Goal: Task Accomplishment & Management: Use online tool/utility

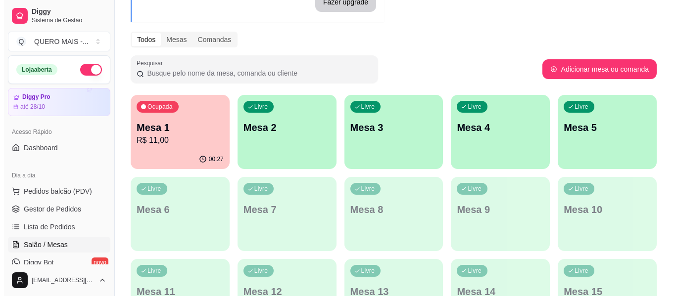
scroll to position [99, 0]
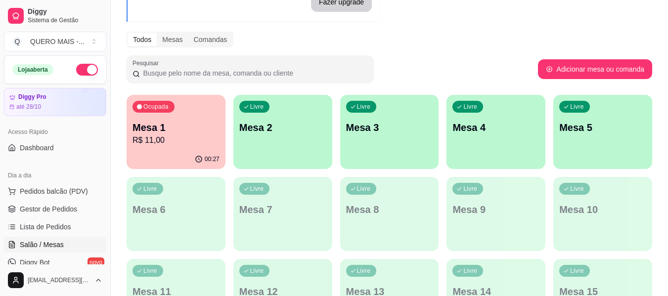
click at [277, 143] on div "Livre Mesa 2" at bounding box center [282, 126] width 99 height 62
click at [294, 143] on div "Livre Mesa 2" at bounding box center [282, 126] width 99 height 62
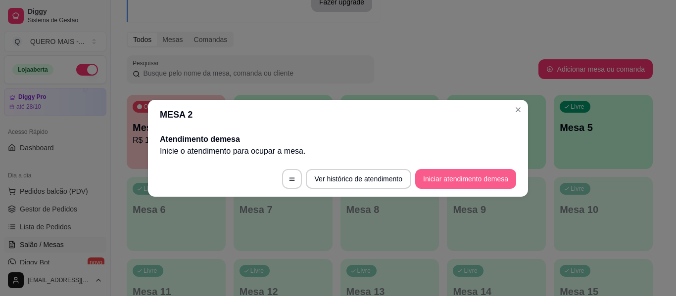
click at [448, 178] on button "Iniciar atendimento de mesa" at bounding box center [465, 179] width 101 height 20
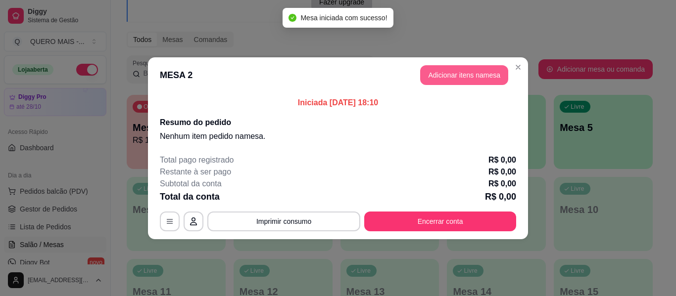
click at [464, 81] on button "Adicionar itens na mesa" at bounding box center [464, 75] width 88 height 20
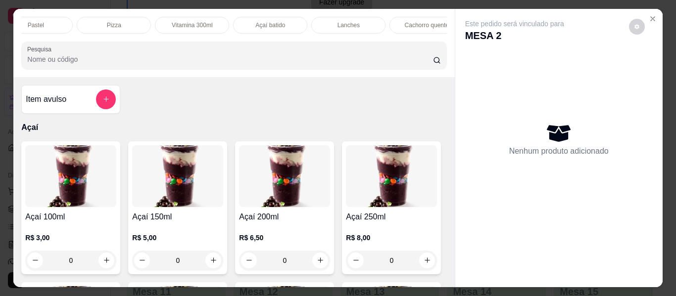
scroll to position [0, 383]
click at [138, 23] on p "Lanches" at bounding box center [144, 25] width 22 height 8
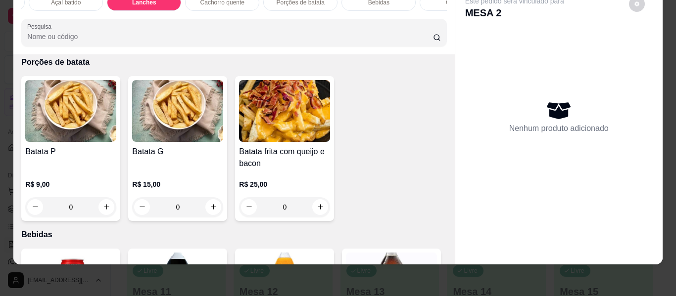
scroll to position [2131, 0]
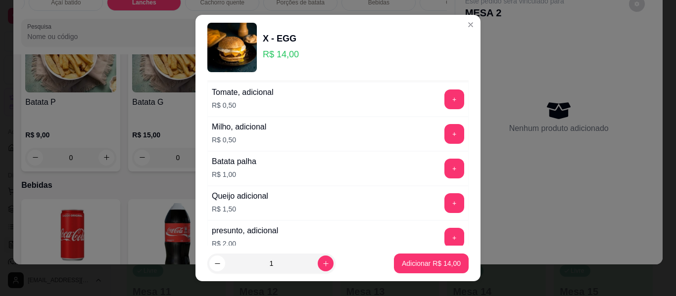
scroll to position [236, 0]
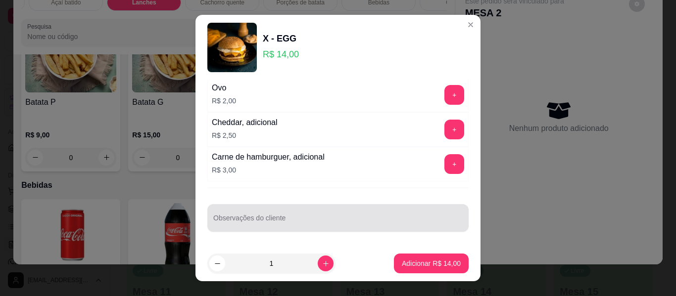
click at [319, 219] on input "Observações do cliente" at bounding box center [337, 222] width 249 height 10
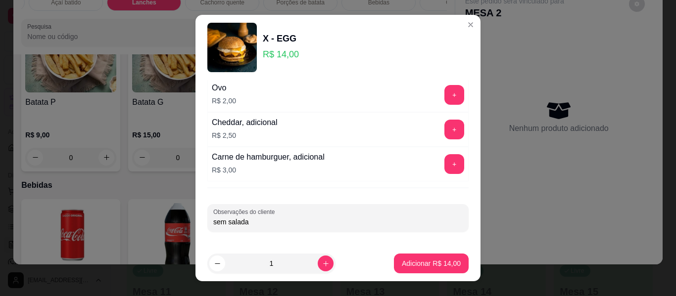
type input "sem salada"
click at [414, 262] on p "Adicionar R$ 14,00" at bounding box center [431, 263] width 57 height 9
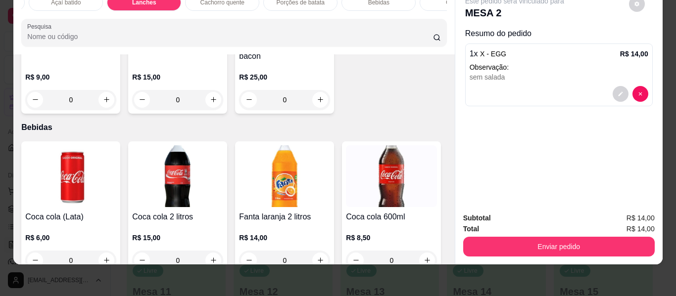
scroll to position [2229, 0]
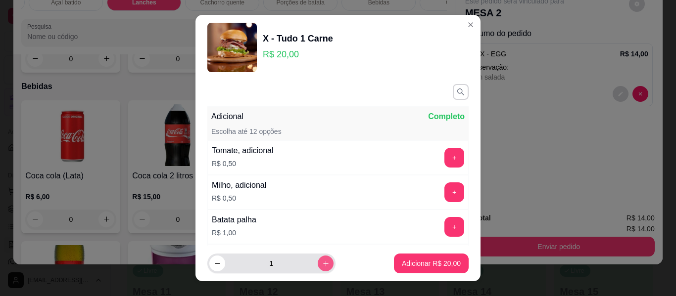
click at [322, 263] on icon "increase-product-quantity" at bounding box center [325, 263] width 7 height 7
type input "2"
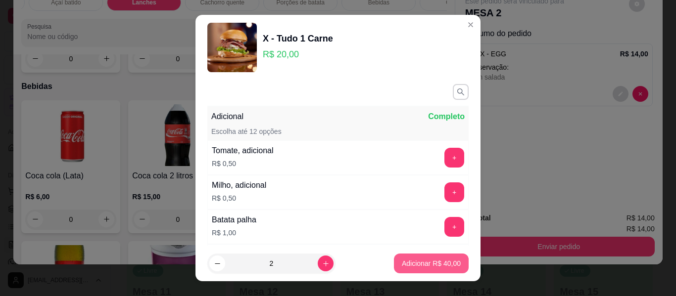
click at [413, 268] on p "Adicionar R$ 40,00" at bounding box center [431, 264] width 59 height 10
type input "2"
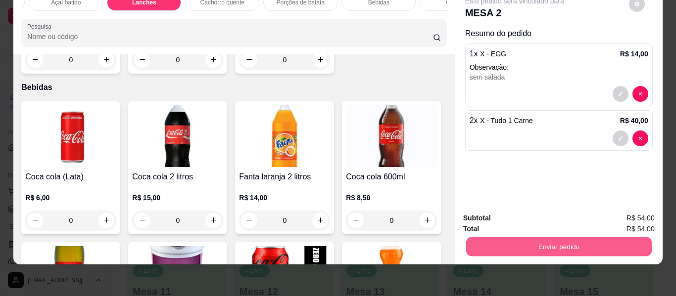
click at [530, 241] on button "Enviar pedido" at bounding box center [557, 246] width 185 height 19
click at [635, 215] on button "Enviar pedido" at bounding box center [629, 215] width 56 height 19
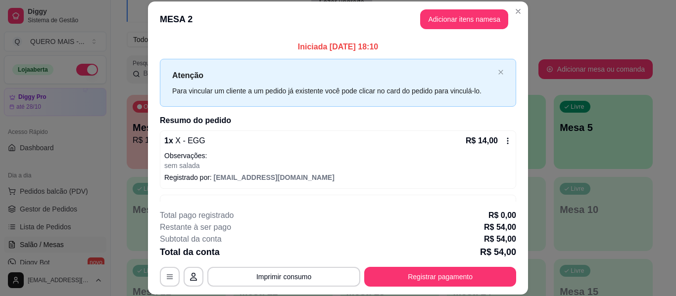
scroll to position [32, 0]
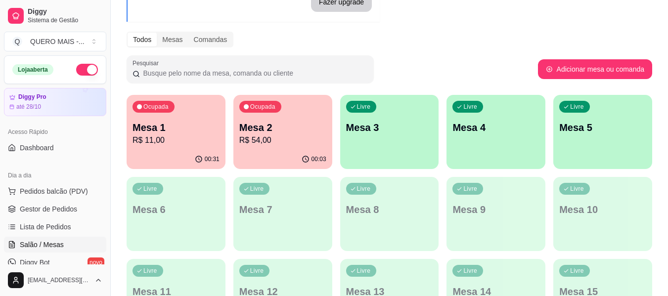
click at [405, 145] on div "Livre Mesa 3" at bounding box center [389, 126] width 99 height 62
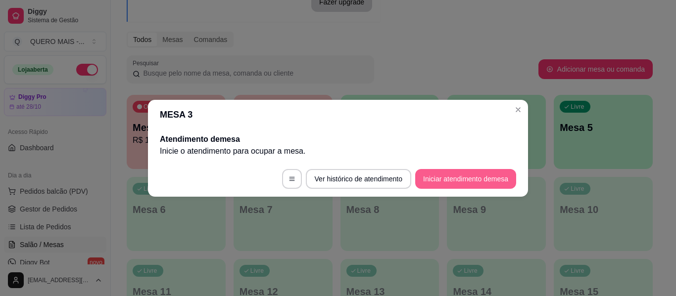
click at [430, 178] on button "Iniciar atendimento de mesa" at bounding box center [465, 179] width 101 height 20
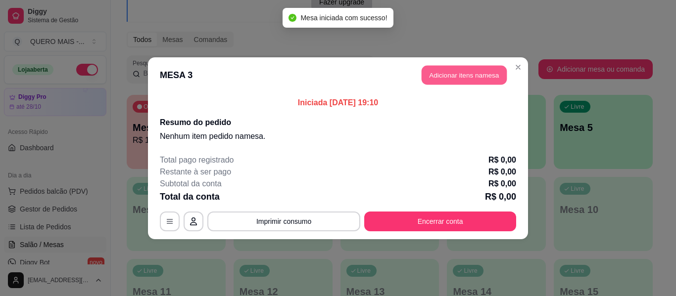
click at [468, 71] on button "Adicionar itens na mesa" at bounding box center [463, 74] width 85 height 19
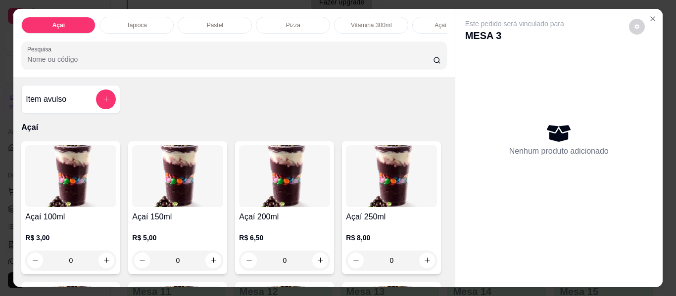
scroll to position [0, 296]
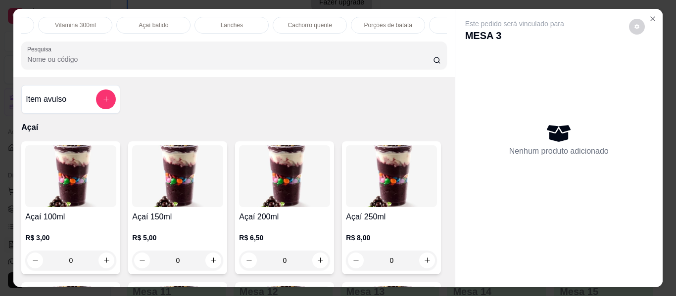
click at [221, 21] on p "Lanches" at bounding box center [232, 25] width 22 height 8
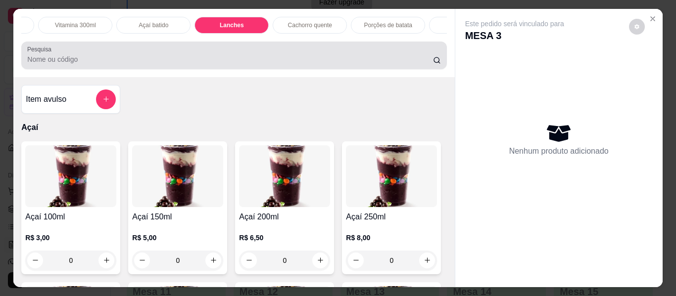
scroll to position [27, 0]
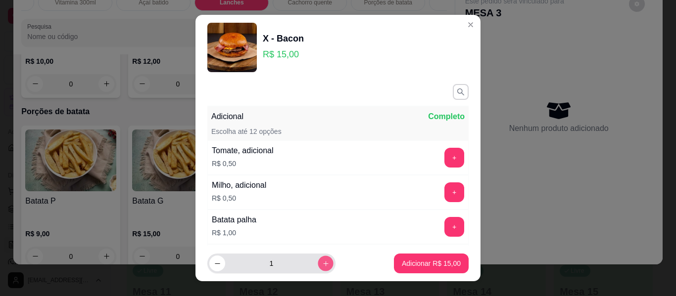
click at [319, 262] on button "increase-product-quantity" at bounding box center [325, 263] width 15 height 15
click at [319, 262] on button "increase-product-quantity" at bounding box center [326, 264] width 16 height 16
type input "4"
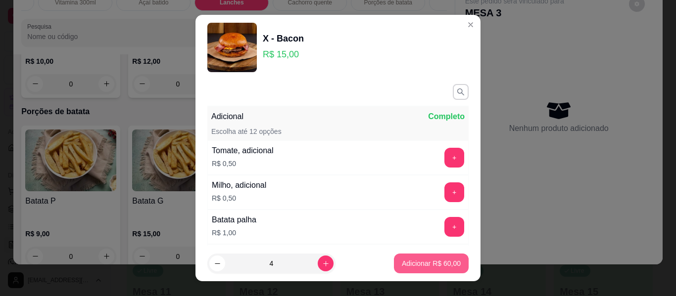
click at [400, 271] on button "Adicionar R$ 60,00" at bounding box center [431, 264] width 75 height 20
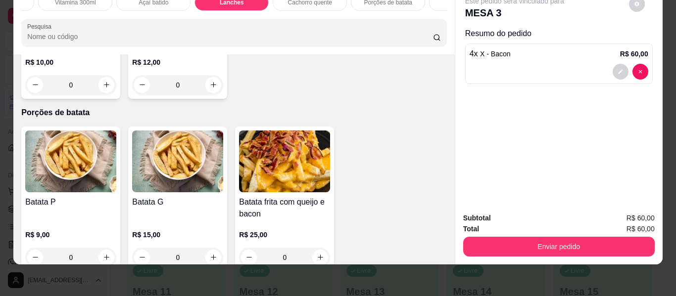
type input "4"
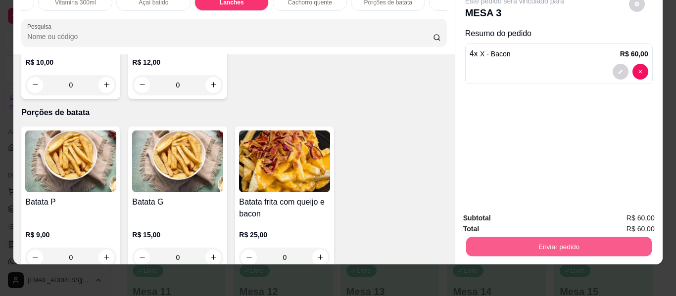
click at [556, 242] on button "Enviar pedido" at bounding box center [557, 246] width 185 height 19
click at [634, 213] on button "Enviar pedido" at bounding box center [629, 215] width 54 height 18
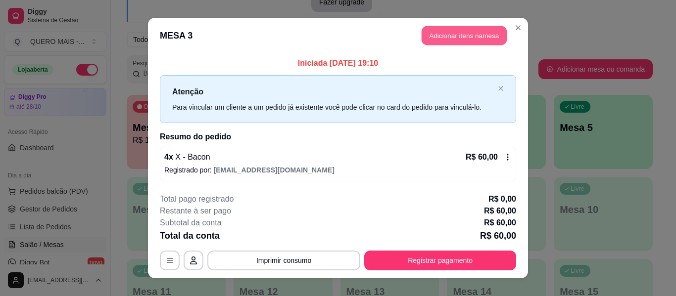
click at [437, 38] on button "Adicionar itens na mesa" at bounding box center [463, 35] width 85 height 19
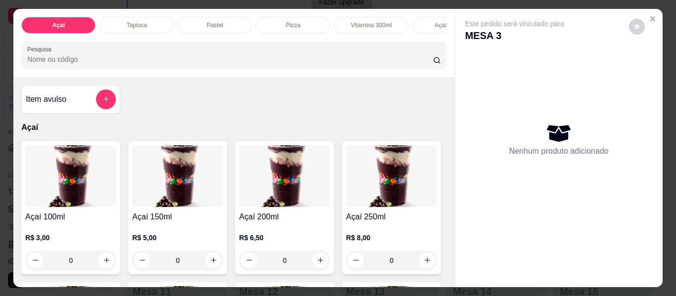
scroll to position [0, 509]
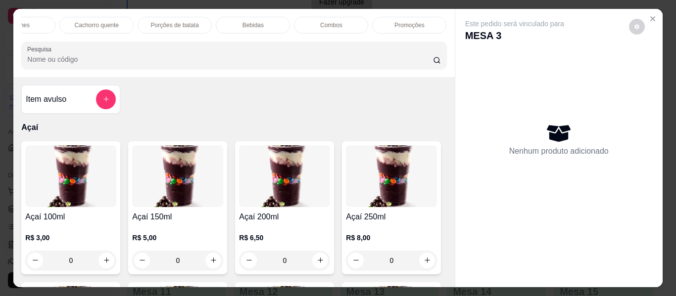
click at [267, 17] on div "Bebidas" at bounding box center [253, 25] width 74 height 17
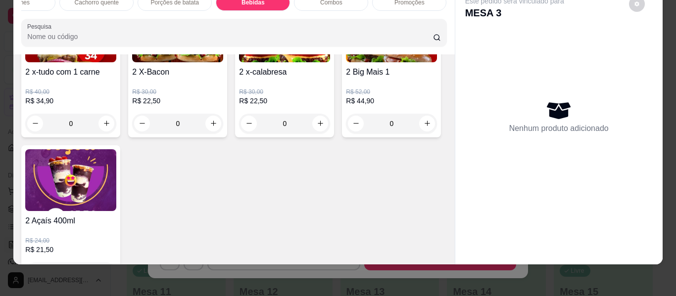
type input "1"
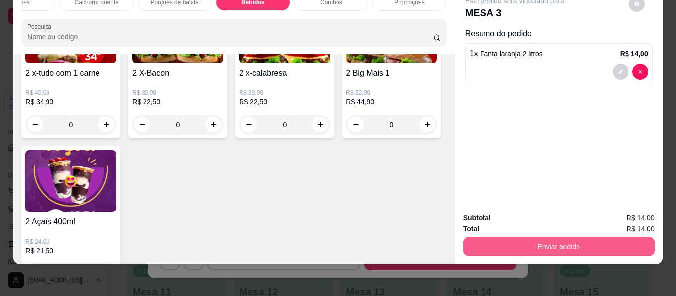
click at [534, 250] on div "Subtotal R$ 14,00 Total R$ 14,00 Enviar pedido" at bounding box center [558, 235] width 207 height 60
click at [544, 241] on button "Enviar pedido" at bounding box center [557, 246] width 185 height 19
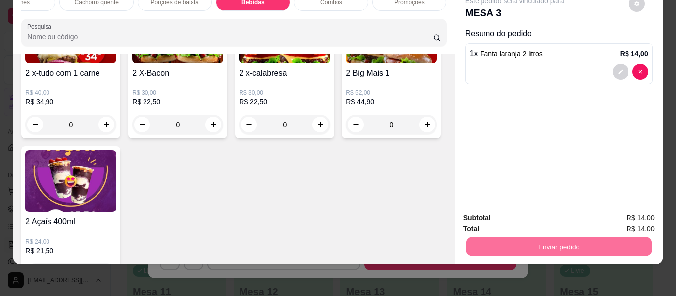
click at [619, 216] on button "Enviar pedido" at bounding box center [629, 214] width 54 height 18
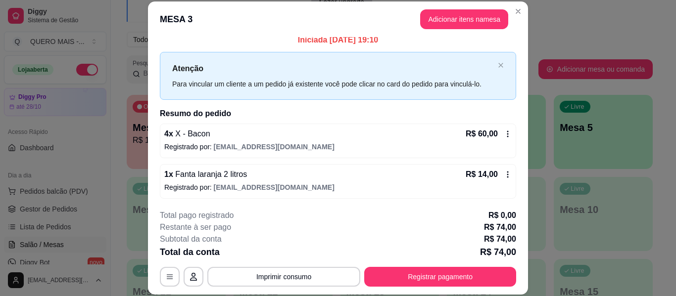
scroll to position [8, 0]
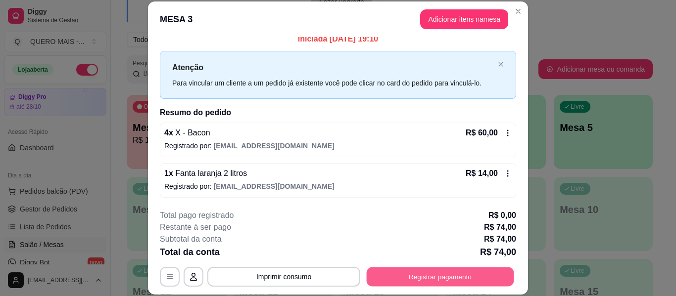
click at [417, 276] on button "Registrar pagamento" at bounding box center [440, 277] width 147 height 19
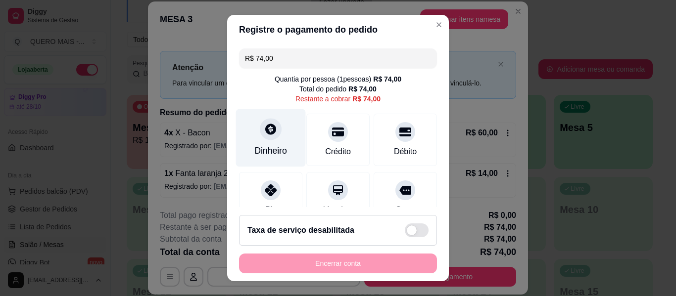
click at [270, 135] on icon at bounding box center [270, 129] width 13 height 13
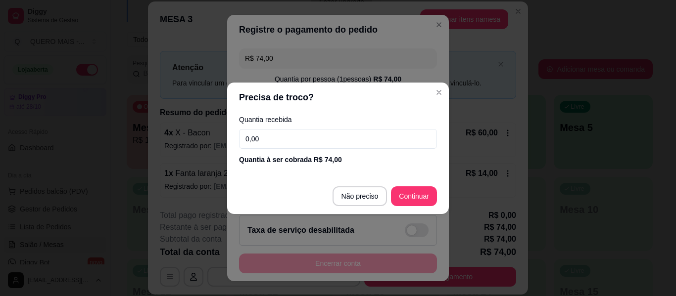
click at [281, 137] on input "0,00" at bounding box center [338, 139] width 198 height 20
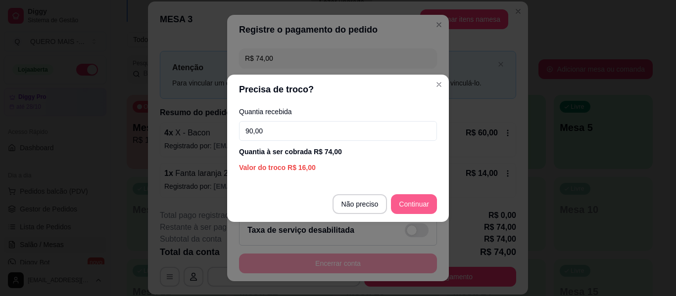
type input "90,00"
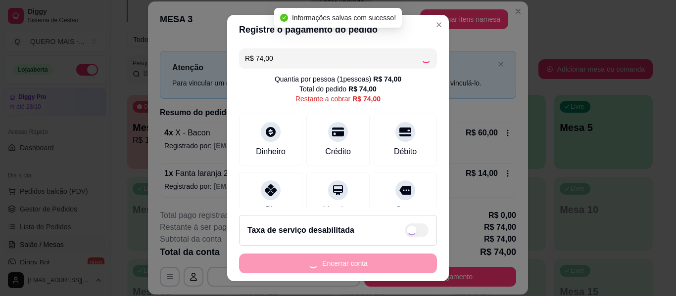
type input "R$ 0,00"
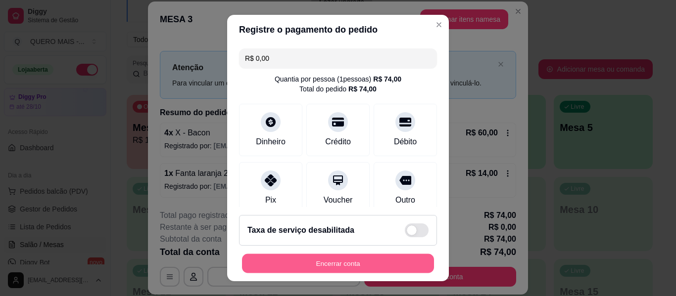
click at [354, 267] on button "Encerrar conta" at bounding box center [338, 263] width 192 height 19
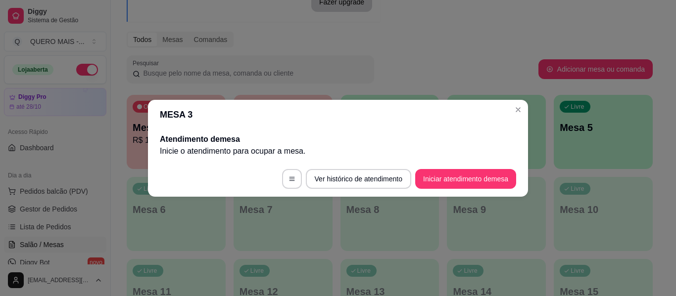
scroll to position [0, 0]
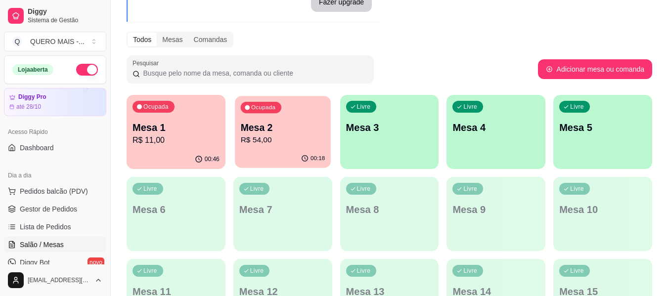
click at [262, 152] on div "00:18" at bounding box center [283, 158] width 96 height 19
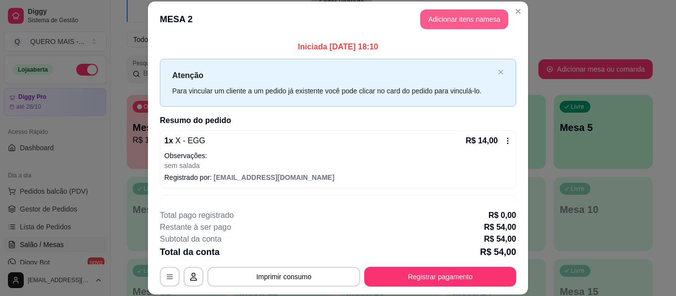
click at [456, 23] on button "Adicionar itens na mesa" at bounding box center [464, 19] width 88 height 20
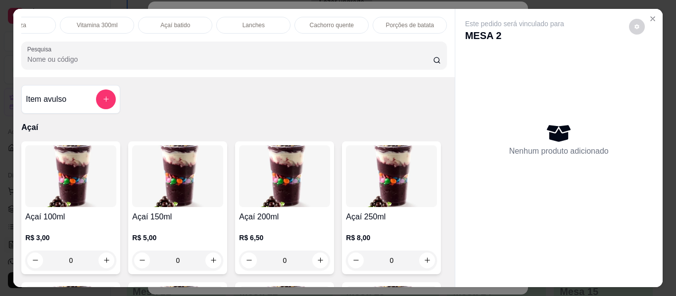
scroll to position [0, 447]
click at [319, 17] on div "Bebidas" at bounding box center [315, 25] width 74 height 17
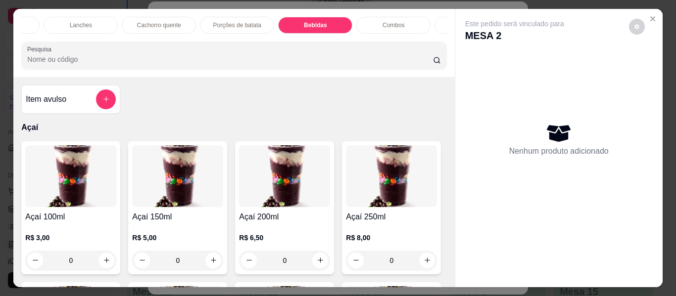
scroll to position [27, 0]
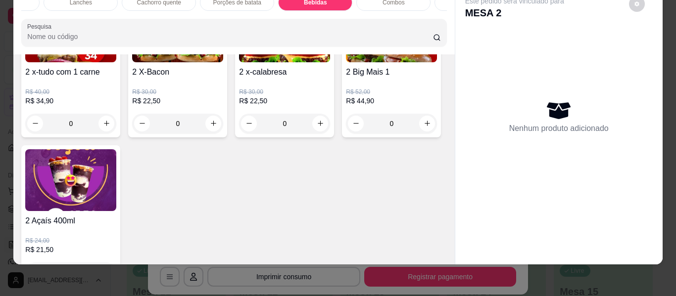
type input "1"
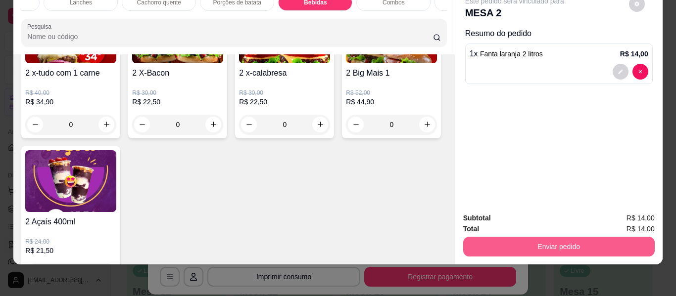
click at [515, 244] on button "Enviar pedido" at bounding box center [558, 247] width 191 height 20
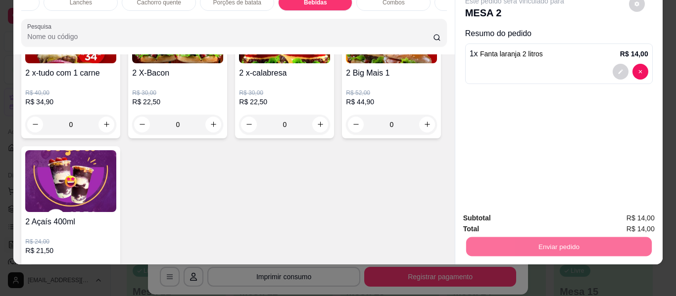
click at [616, 213] on button "Enviar pedido" at bounding box center [629, 215] width 56 height 19
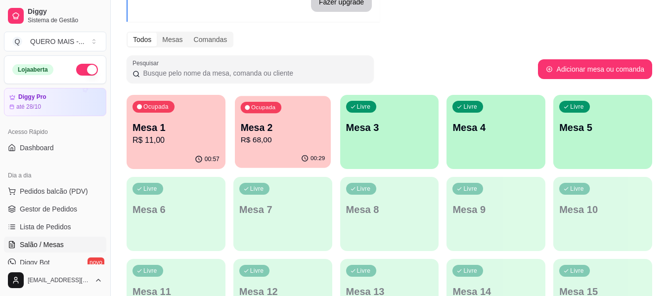
click at [280, 148] on div "Ocupada Mesa 2 R$ 68,00" at bounding box center [283, 122] width 96 height 53
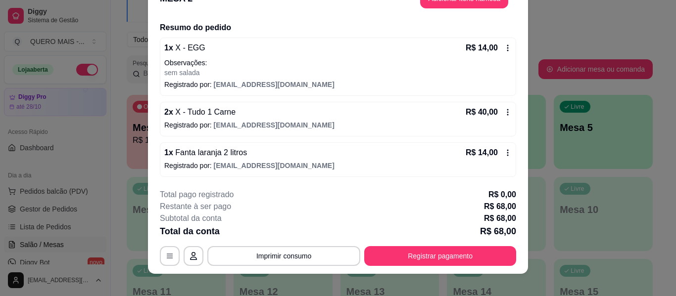
scroll to position [30, 0]
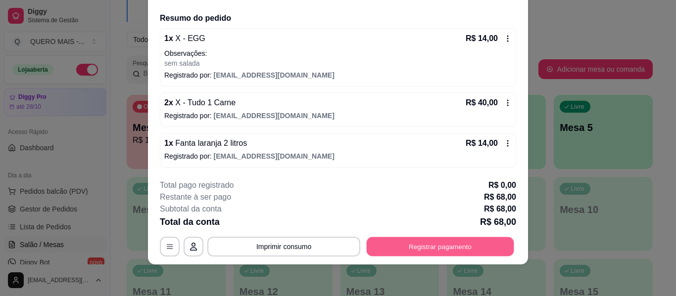
click at [402, 245] on button "Registrar pagamento" at bounding box center [440, 246] width 147 height 19
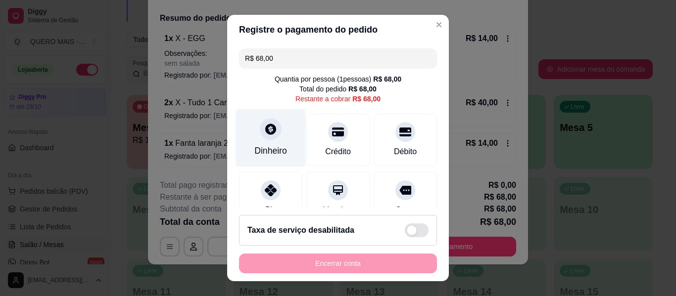
click at [272, 136] on div at bounding box center [271, 129] width 22 height 22
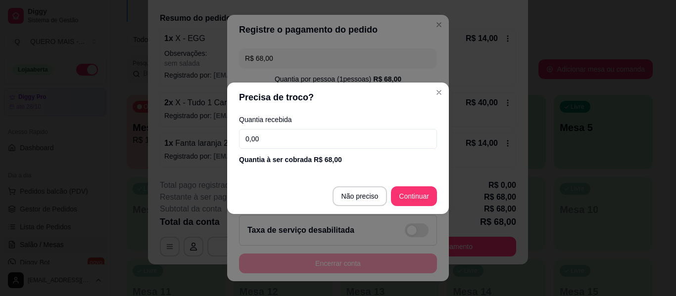
click at [272, 136] on input "0,00" at bounding box center [338, 139] width 198 height 20
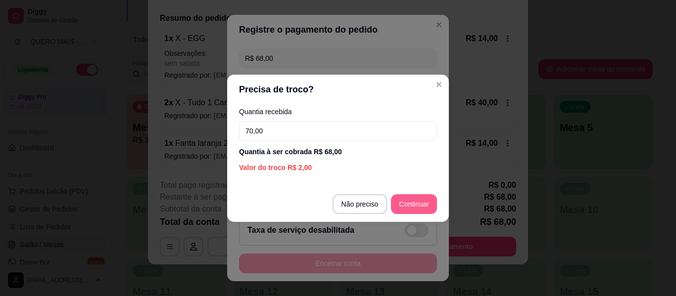
type input "70,00"
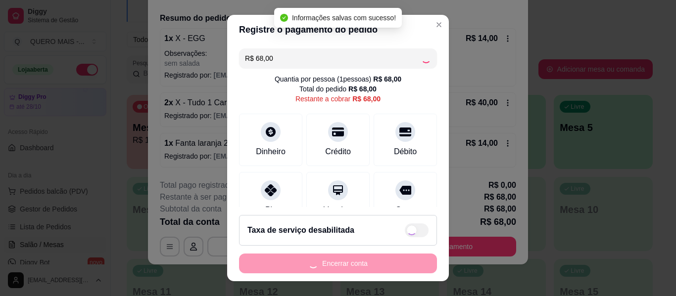
type input "R$ 0,00"
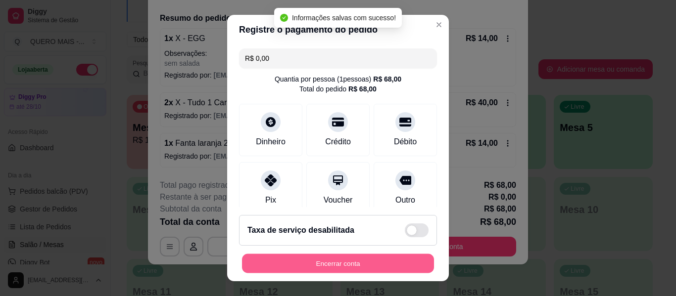
click at [334, 261] on button "Encerrar conta" at bounding box center [338, 263] width 192 height 19
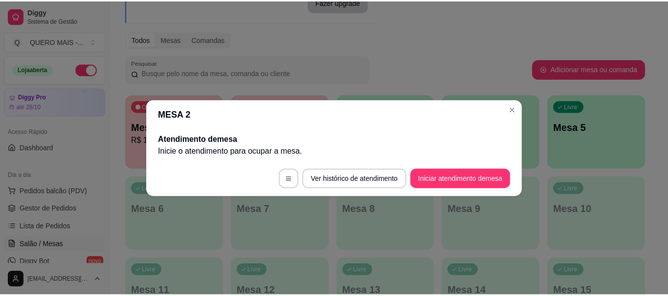
scroll to position [0, 0]
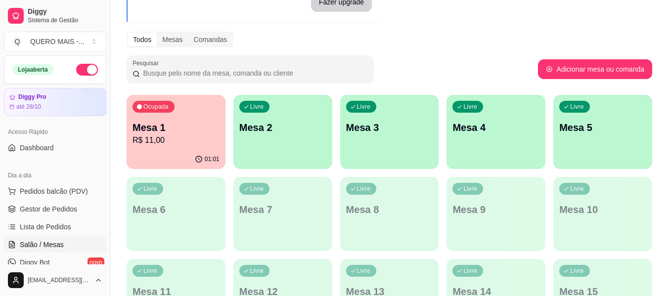
click at [164, 158] on div "01:01" at bounding box center [176, 159] width 99 height 19
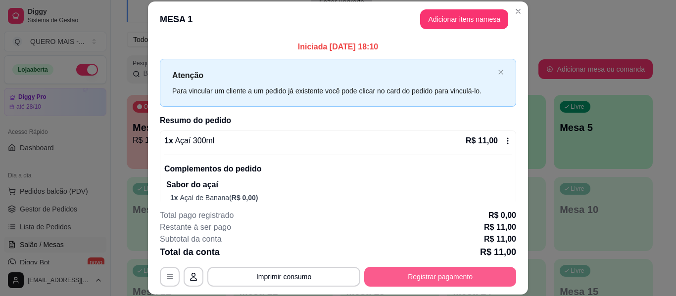
click at [439, 273] on button "Registrar pagamento" at bounding box center [440, 277] width 152 height 20
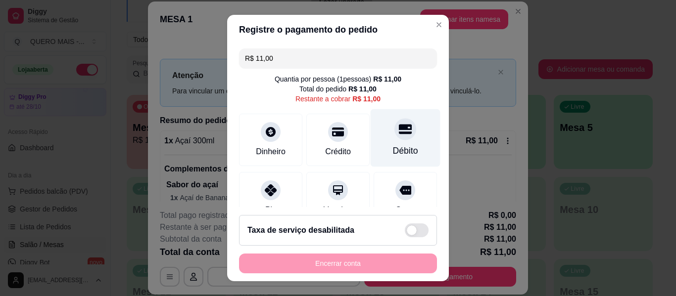
click at [393, 146] on div "Débito" at bounding box center [405, 150] width 25 height 13
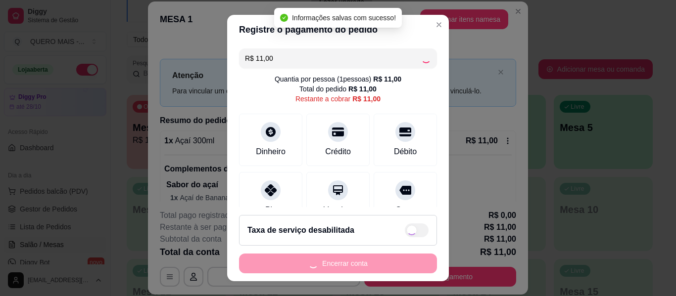
type input "R$ 0,00"
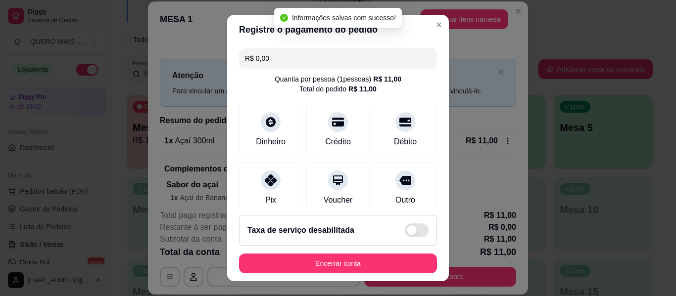
click at [353, 260] on button "Encerrar conta" at bounding box center [338, 264] width 198 height 20
